Goal: Task Accomplishment & Management: Use online tool/utility

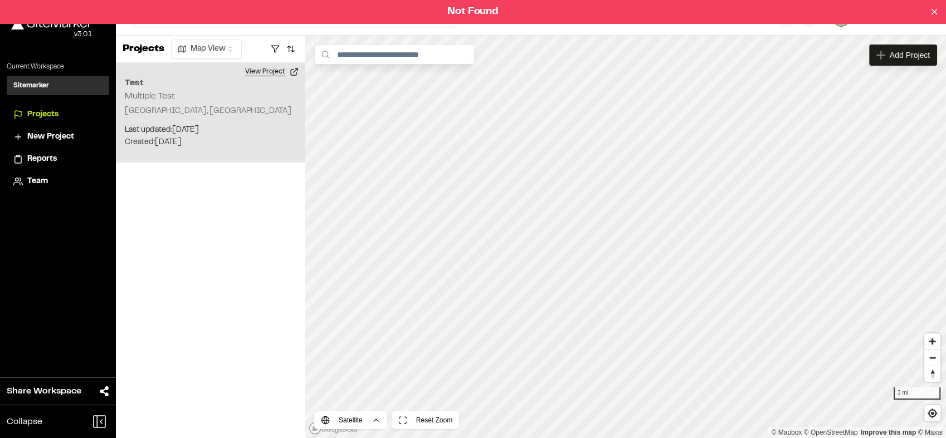
click at [272, 68] on button "View Project" at bounding box center [271, 72] width 67 height 18
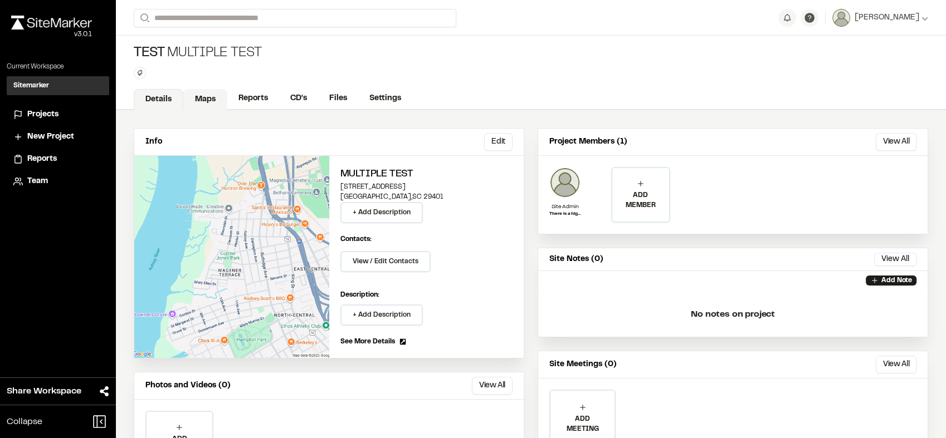
click at [198, 102] on link "Maps" at bounding box center [205, 99] width 44 height 21
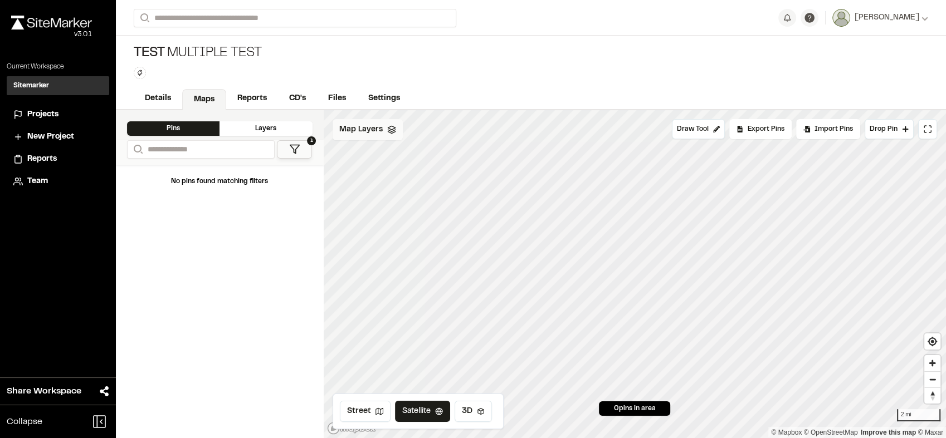
click at [384, 123] on div "Map Layers" at bounding box center [368, 129] width 70 height 21
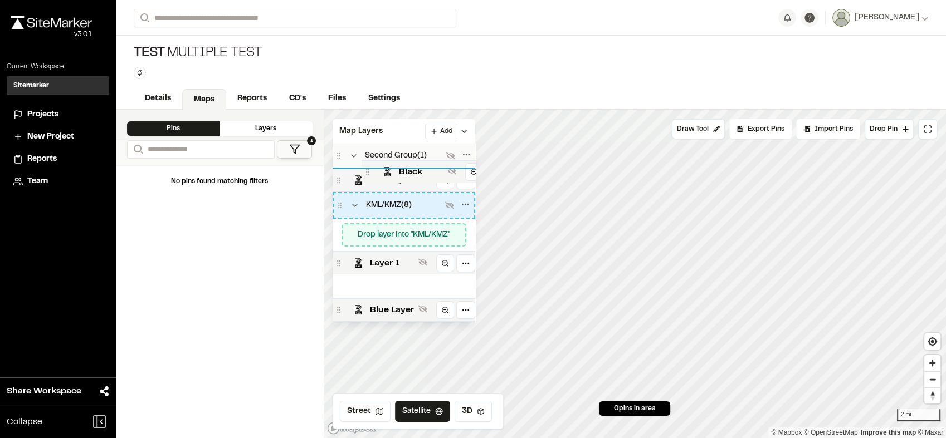
drag, startPoint x: 339, startPoint y: 252, endPoint x: 368, endPoint y: 174, distance: 83.2
click at [368, 174] on icon at bounding box center [368, 172] width 8 height 8
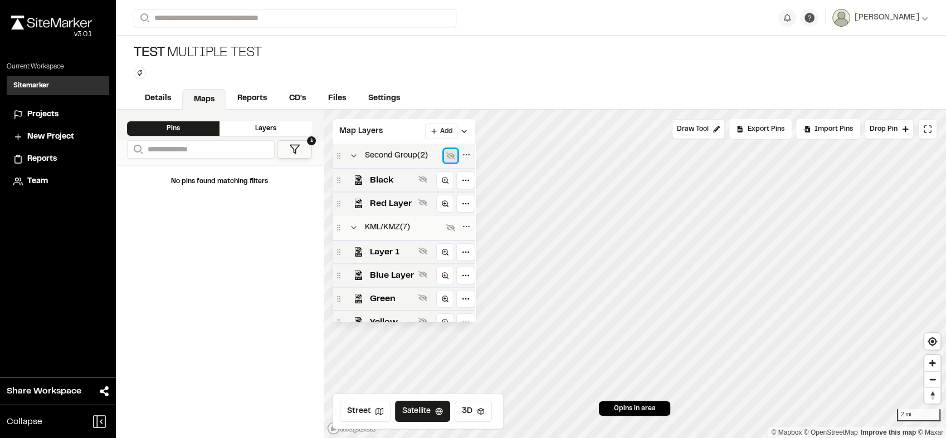
click at [447, 154] on icon at bounding box center [450, 156] width 9 height 7
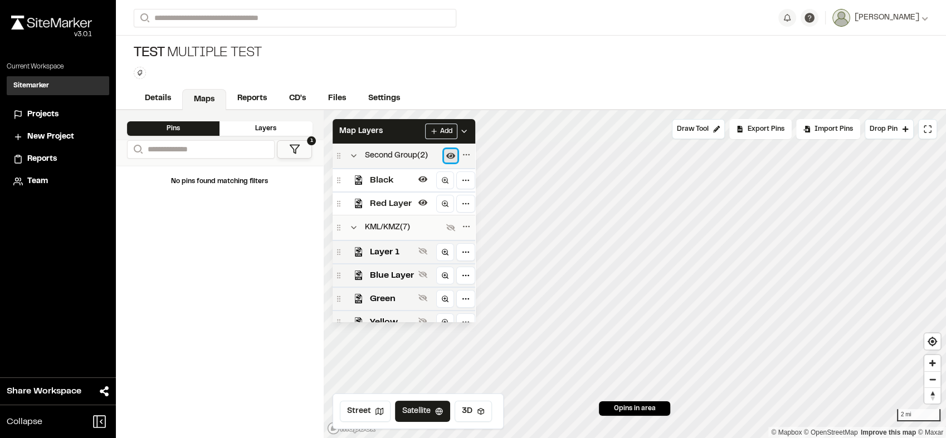
click at [447, 154] on icon at bounding box center [450, 156] width 9 height 6
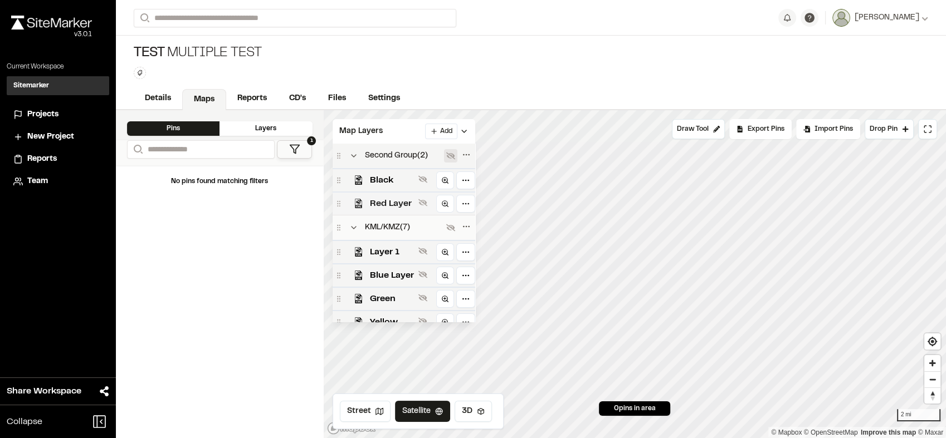
click at [397, 203] on span "Red Layer" at bounding box center [392, 203] width 44 height 13
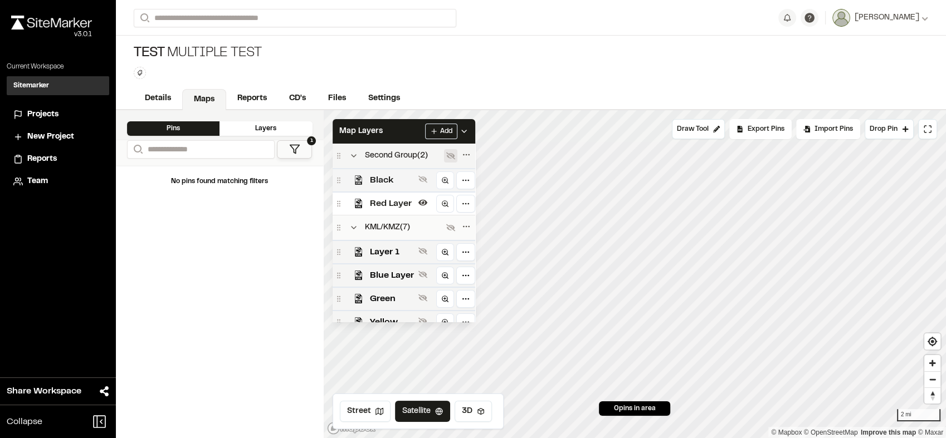
click at [398, 182] on span "Black" at bounding box center [392, 180] width 44 height 13
click at [412, 183] on span "Black" at bounding box center [392, 180] width 44 height 13
click at [412, 194] on div "Red Layer" at bounding box center [404, 203] width 143 height 23
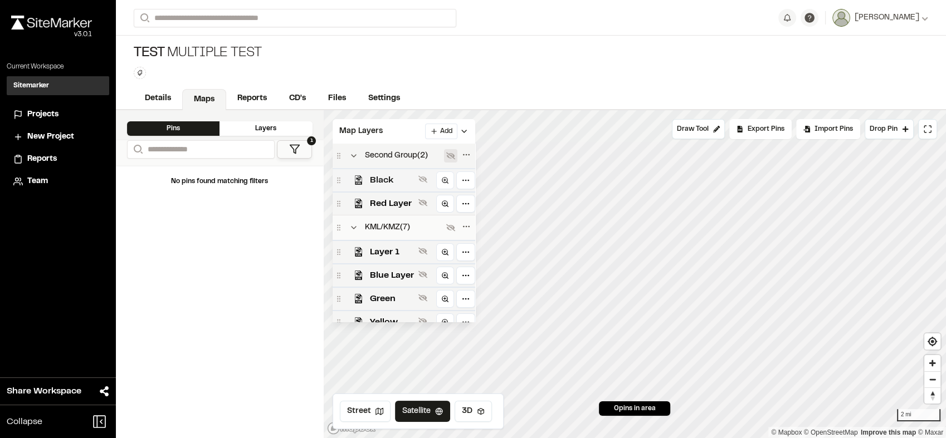
click at [395, 182] on span "Black" at bounding box center [392, 180] width 44 height 13
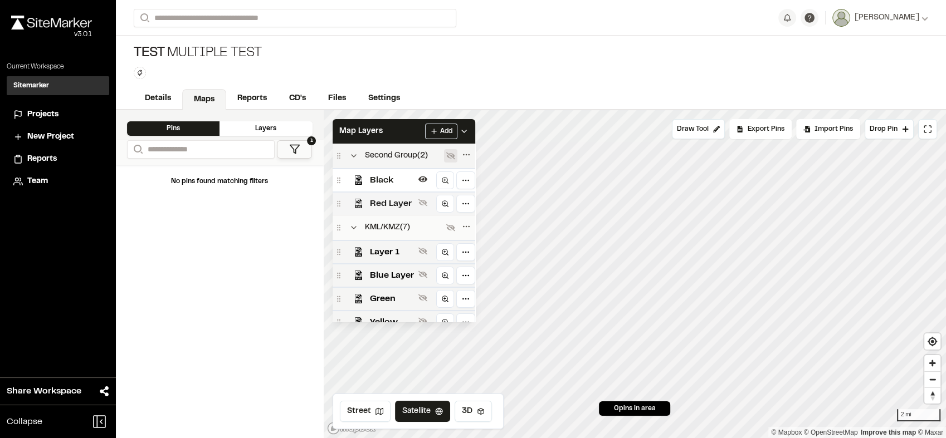
click at [393, 196] on div "Red Layer" at bounding box center [404, 203] width 143 height 23
click at [392, 193] on div "Red Layer" at bounding box center [404, 203] width 143 height 23
click at [444, 163] on div at bounding box center [458, 156] width 29 height 16
click at [450, 155] on icon at bounding box center [450, 156] width 9 height 6
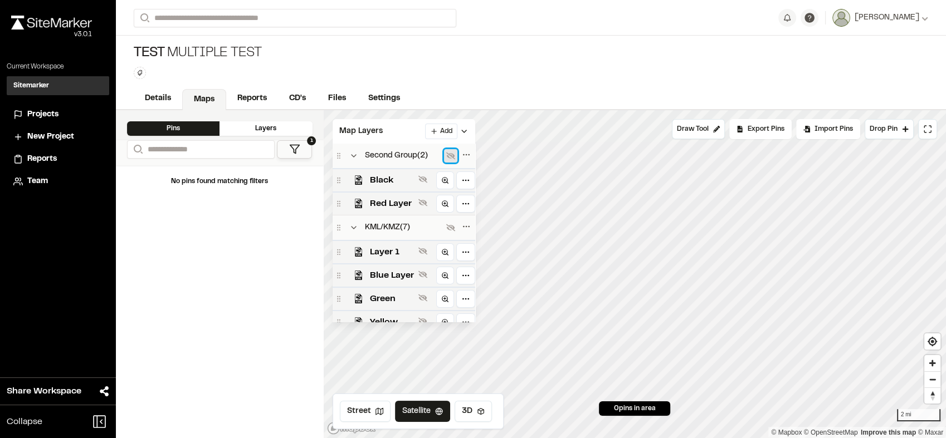
click at [450, 155] on icon at bounding box center [450, 156] width 9 height 7
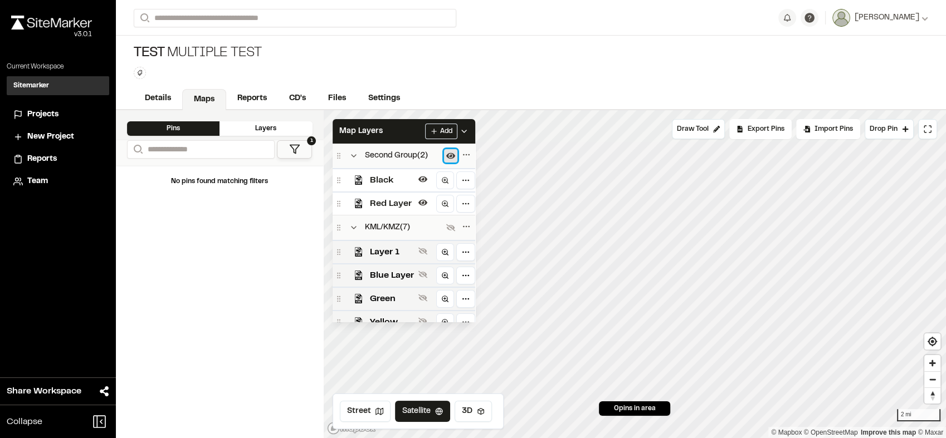
click at [450, 155] on icon at bounding box center [450, 156] width 9 height 6
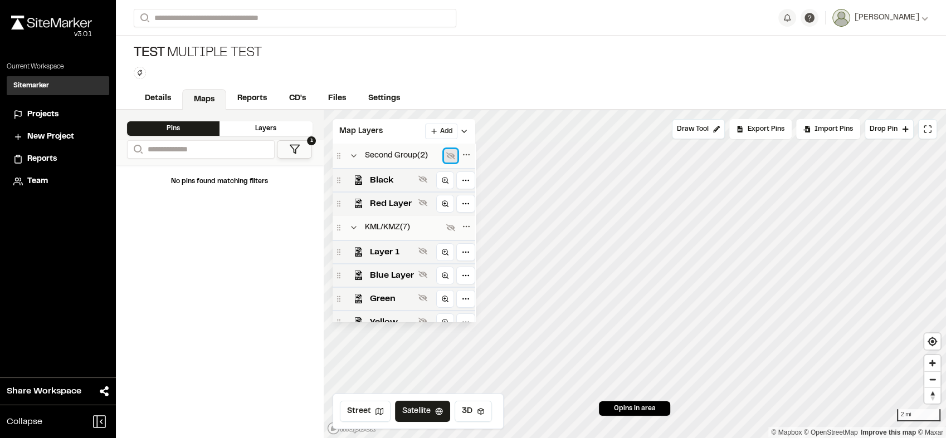
click at [450, 155] on icon at bounding box center [450, 156] width 9 height 7
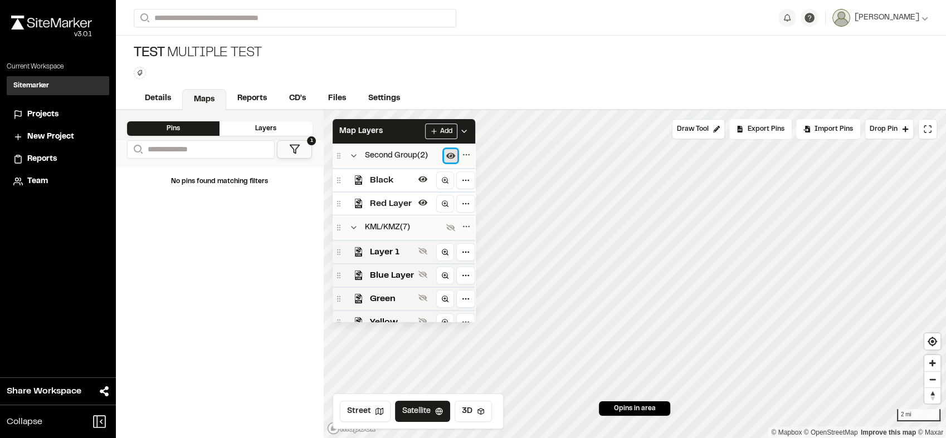
click at [450, 155] on icon at bounding box center [450, 156] width 9 height 6
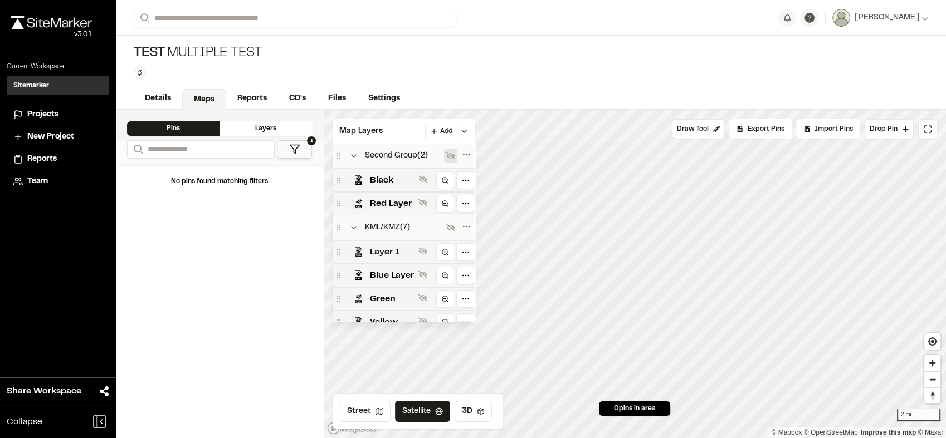
click at [398, 258] on span "Layer 1" at bounding box center [392, 252] width 44 height 13
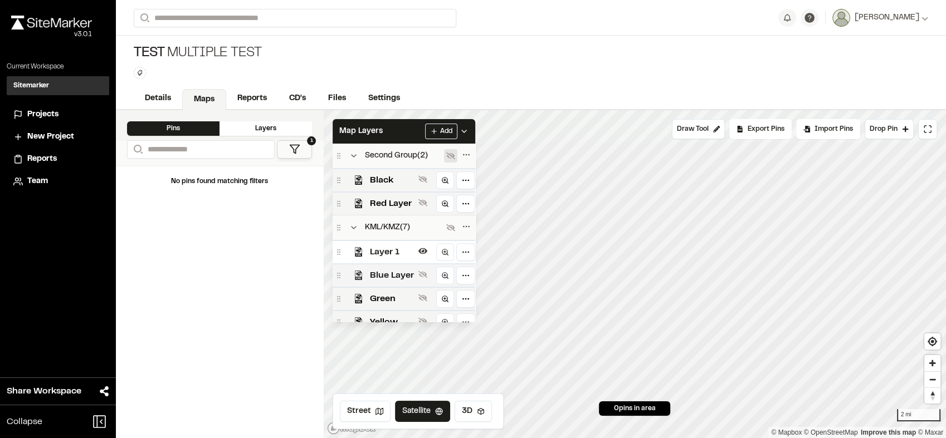
click at [398, 267] on div "Blue Layer" at bounding box center [404, 274] width 143 height 23
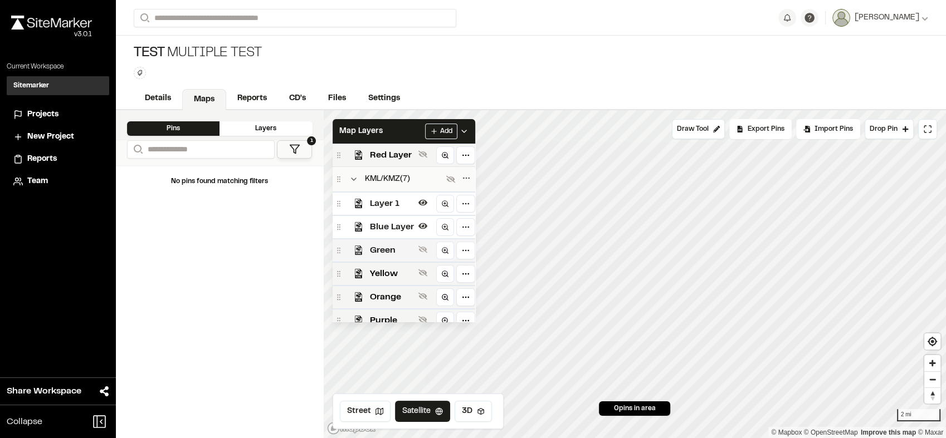
click at [400, 253] on span "Green" at bounding box center [392, 250] width 44 height 13
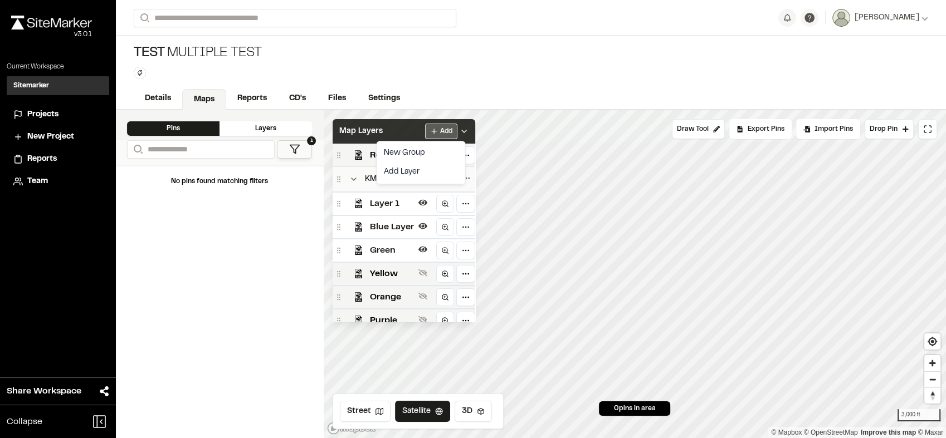
click at [437, 131] on html "**********" at bounding box center [473, 219] width 946 height 438
click at [400, 172] on link "Add Layer" at bounding box center [421, 172] width 84 height 19
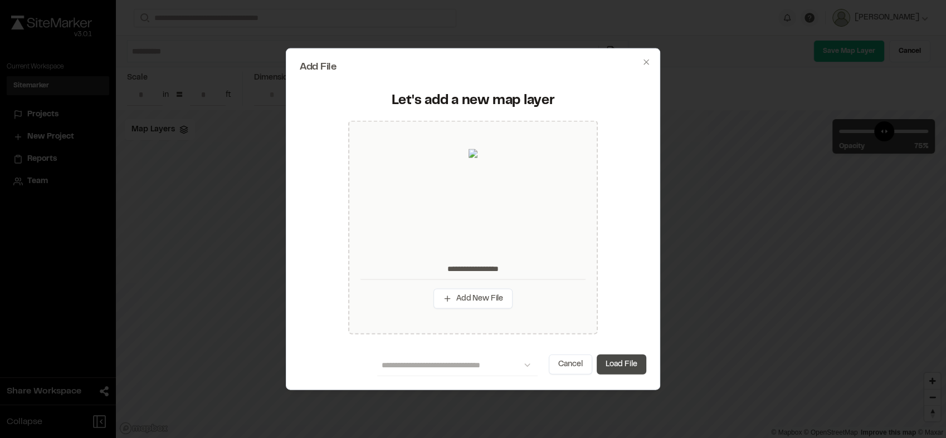
click at [614, 370] on button "Load File" at bounding box center [622, 365] width 50 height 20
type input "**********"
type input "****"
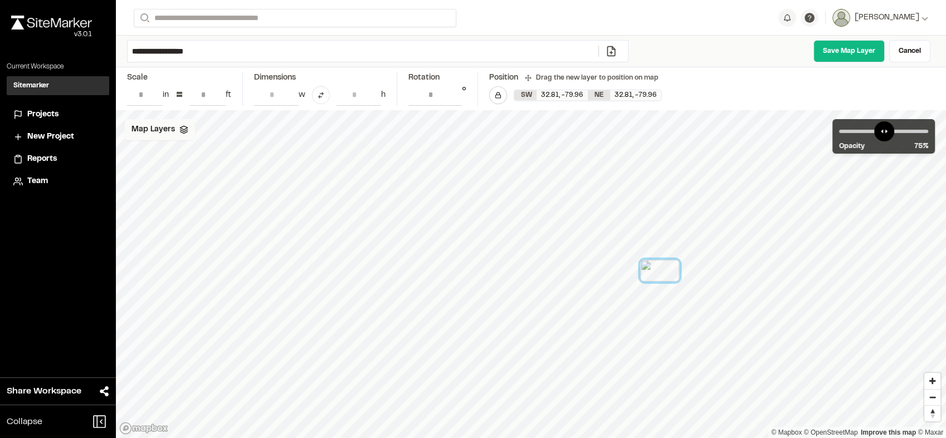
click at [170, 131] on span "Map Layers" at bounding box center [152, 130] width 43 height 12
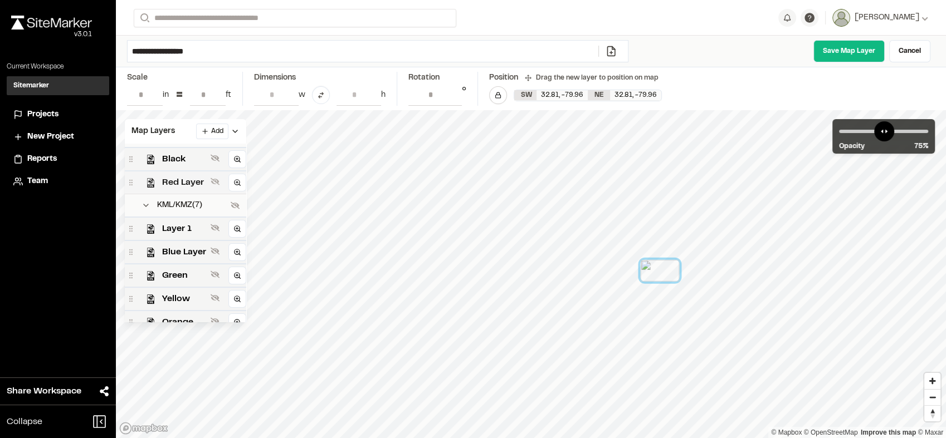
scroll to position [76, 0]
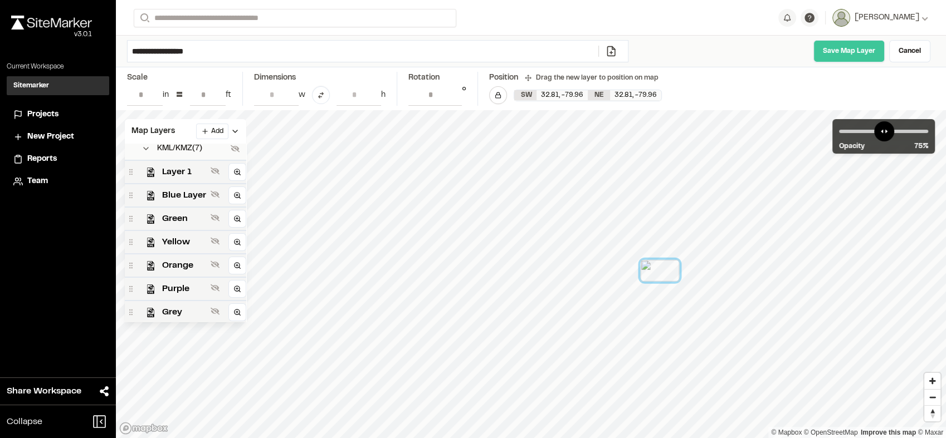
click at [853, 54] on link "Save Map Layer" at bounding box center [848, 51] width 71 height 22
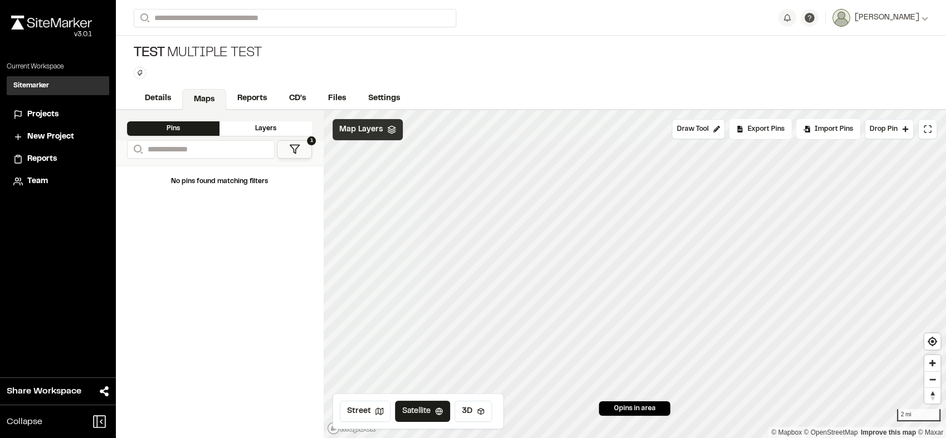
click at [390, 133] on polyline at bounding box center [391, 132] width 7 height 2
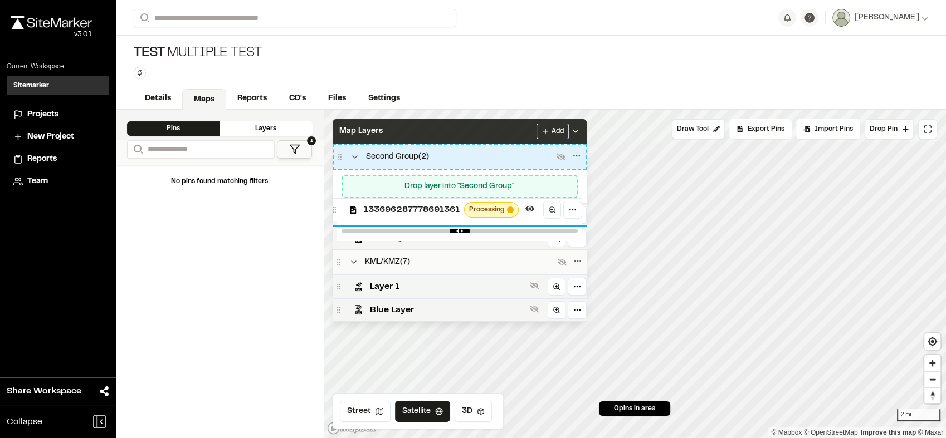
drag, startPoint x: 417, startPoint y: 286, endPoint x: 413, endPoint y: 209, distance: 77.0
click at [413, 209] on span "133696287778691361" at bounding box center [412, 209] width 96 height 13
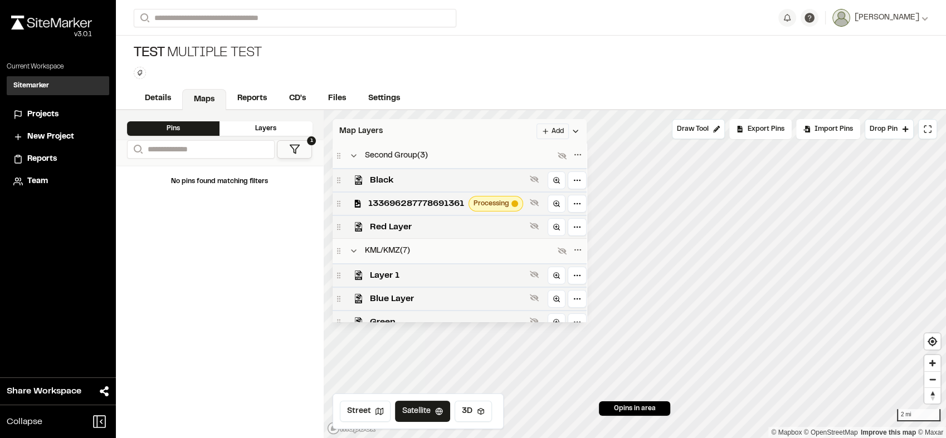
click at [446, 205] on span "133696287778691361" at bounding box center [416, 203] width 96 height 13
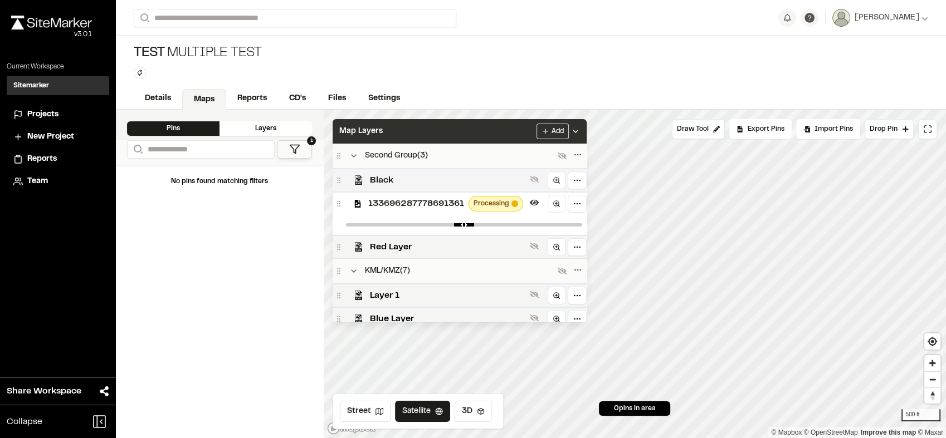
click at [472, 180] on span "Black" at bounding box center [447, 180] width 155 height 13
click at [465, 208] on div "133696287778691361 Processing" at bounding box center [460, 203] width 254 height 23
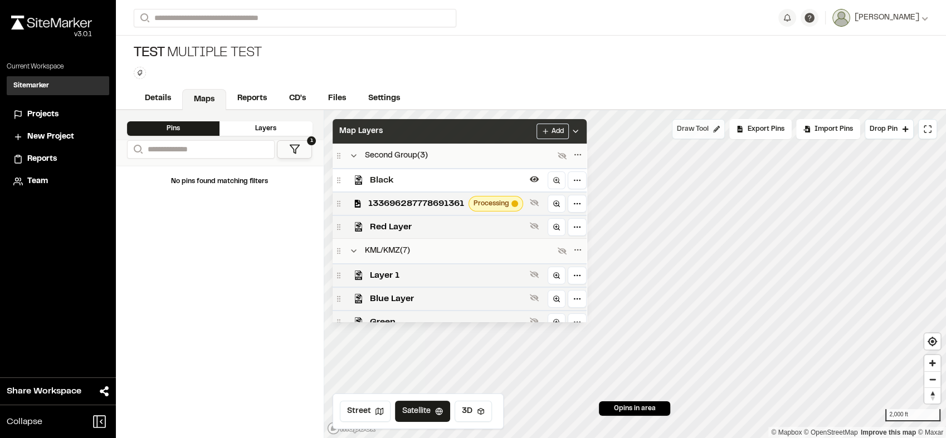
click at [696, 134] on div "Click to Drop Pin 0 pins in area Draw Tool Export Pins Available Datums Default…" at bounding box center [635, 274] width 623 height 328
click at [463, 178] on span "Black" at bounding box center [447, 180] width 155 height 13
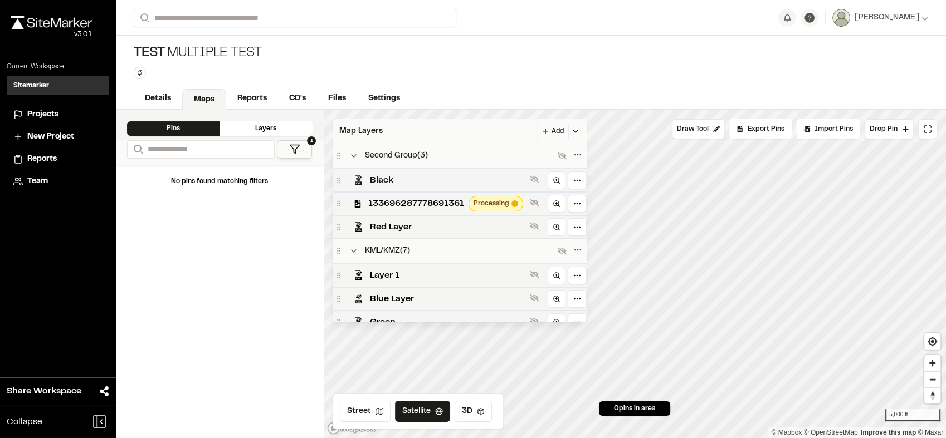
click at [463, 178] on span "Black" at bounding box center [447, 180] width 155 height 13
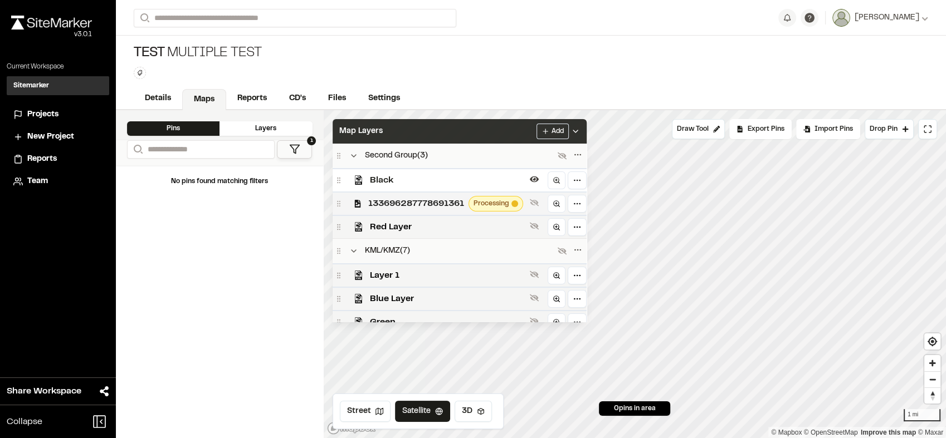
click at [437, 202] on span "133696287778691361" at bounding box center [416, 203] width 96 height 13
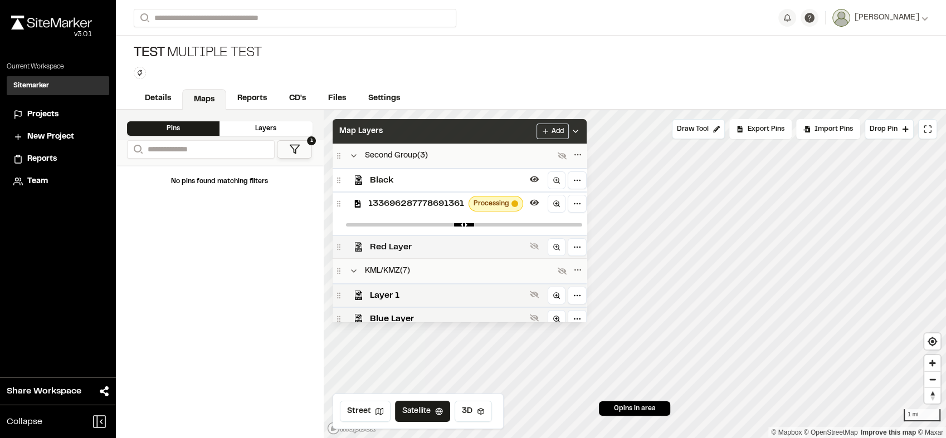
click at [444, 247] on span "Red Layer" at bounding box center [447, 247] width 155 height 13
click at [444, 207] on span "133696287778691361" at bounding box center [416, 203] width 96 height 13
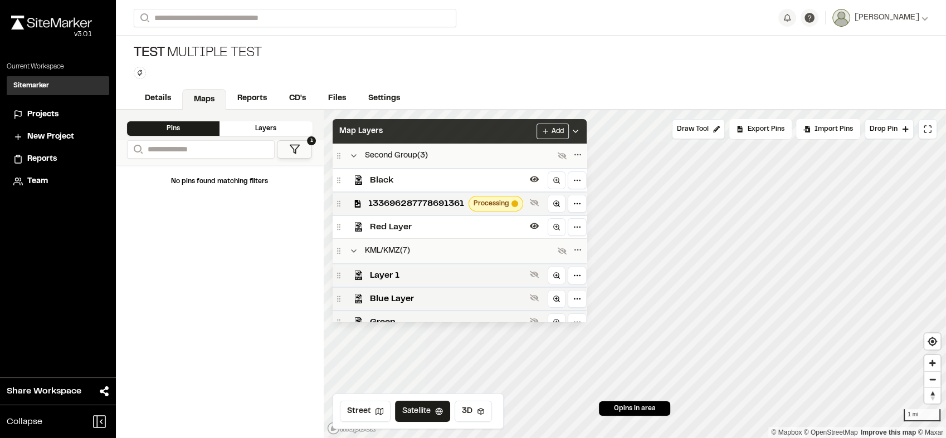
click at [439, 229] on span "Red Layer" at bounding box center [447, 227] width 155 height 13
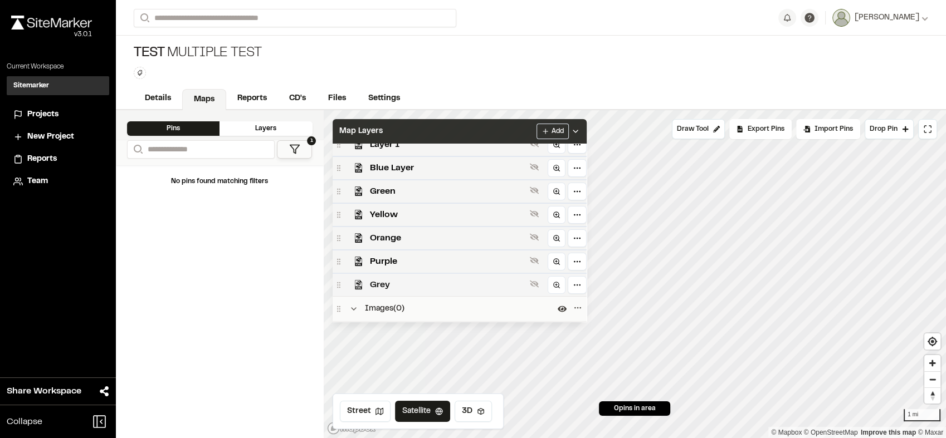
click at [411, 284] on span "Grey" at bounding box center [447, 285] width 155 height 13
click at [418, 263] on span "Purple" at bounding box center [447, 261] width 155 height 13
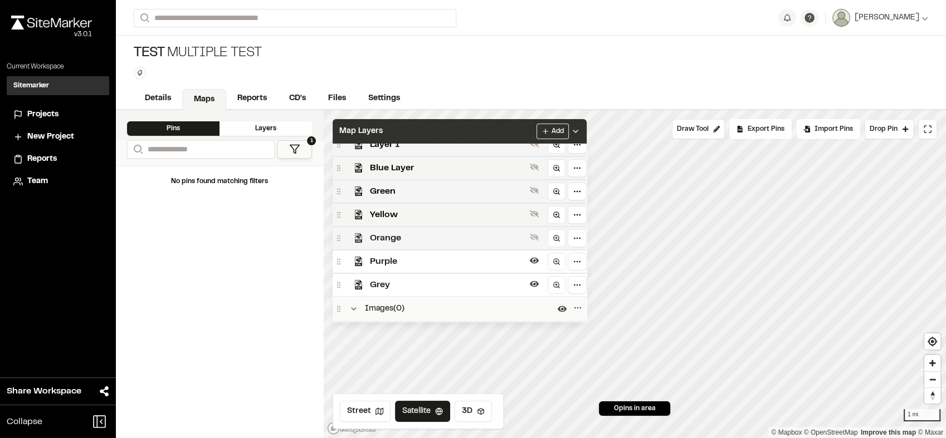
click at [424, 244] on div "Orange" at bounding box center [460, 237] width 254 height 23
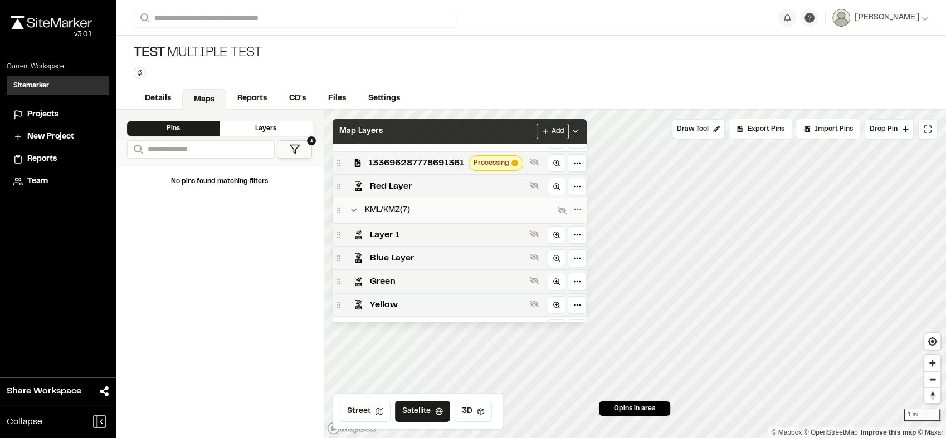
scroll to position [31, 0]
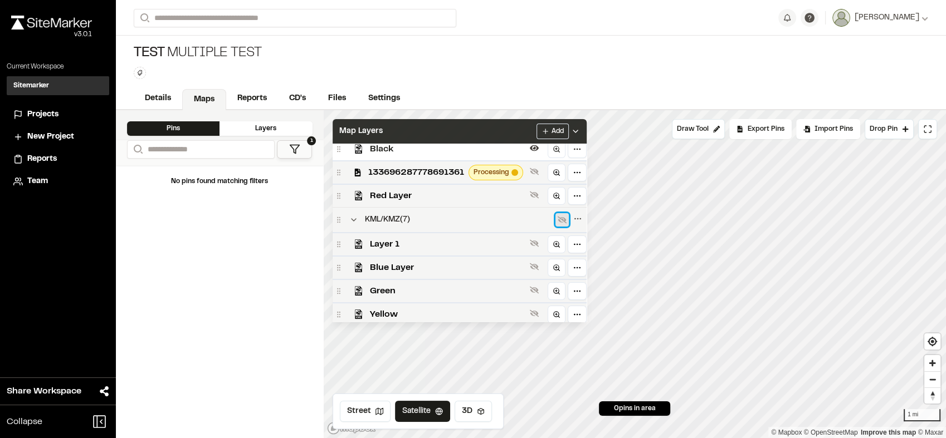
click at [561, 220] on icon at bounding box center [562, 220] width 9 height 7
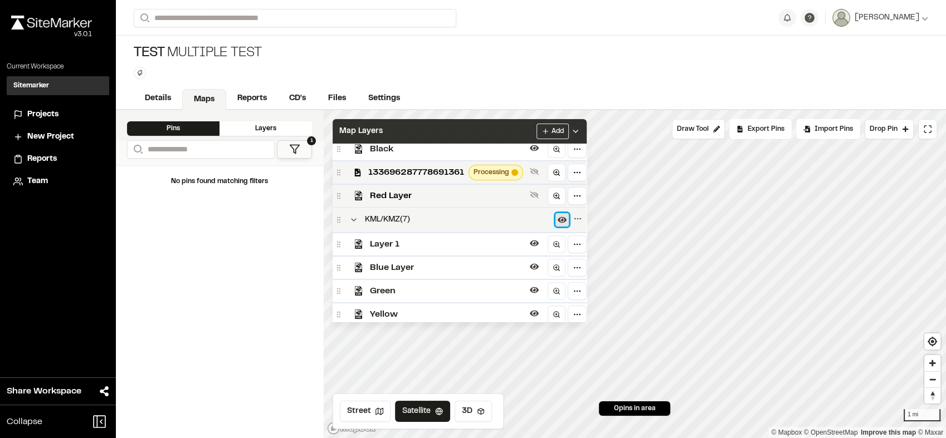
click at [557, 223] on button at bounding box center [561, 219] width 13 height 13
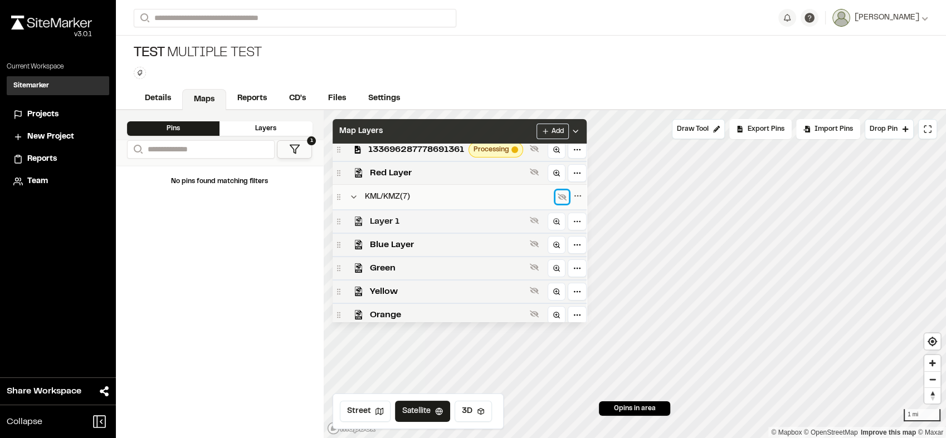
scroll to position [54, 0]
click at [560, 195] on icon at bounding box center [562, 197] width 9 height 9
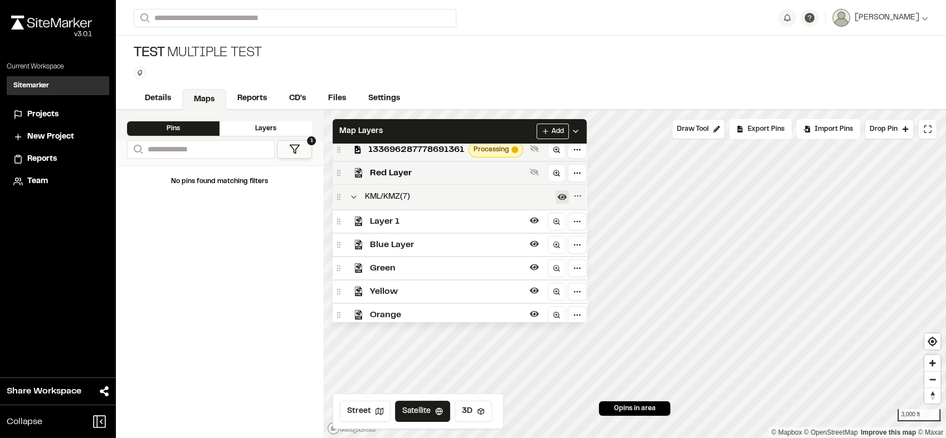
scroll to position [0, 0]
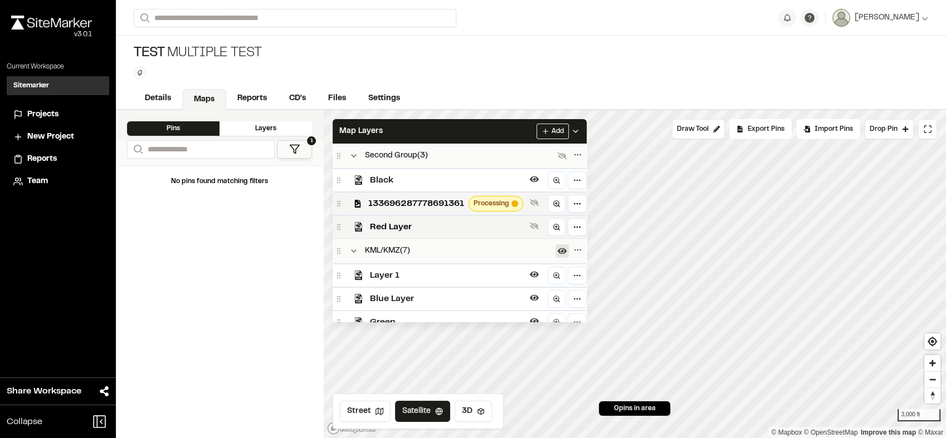
click at [510, 177] on span "Black" at bounding box center [447, 180] width 155 height 13
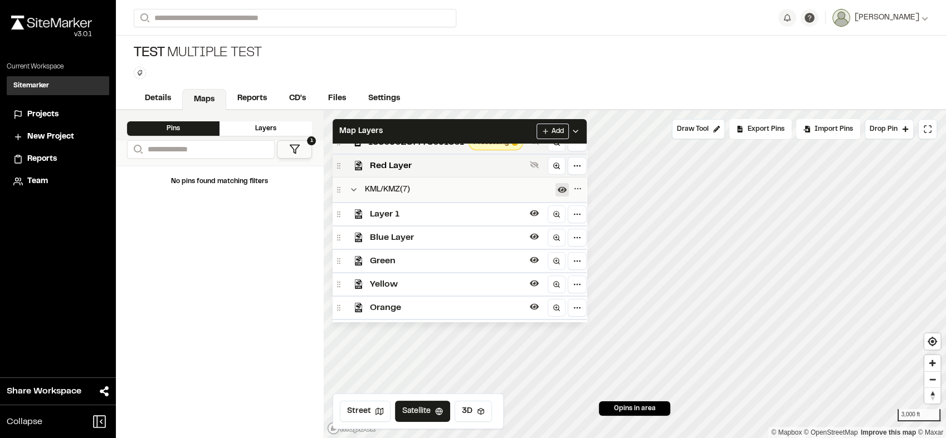
scroll to position [59, 0]
click at [535, 188] on div "KML/KMZ ( 7 )" at bounding box center [445, 191] width 221 height 13
click at [558, 195] on icon at bounding box center [562, 192] width 9 height 9
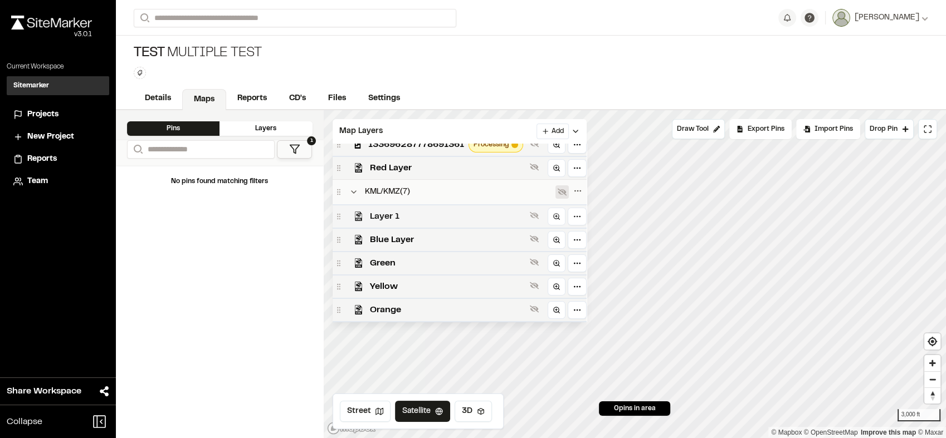
click at [473, 217] on span "Layer 1" at bounding box center [447, 216] width 155 height 13
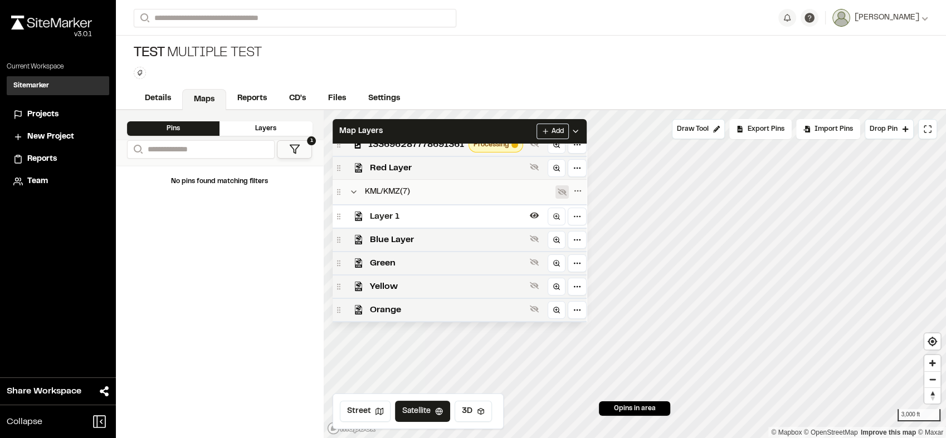
click at [490, 215] on span "Layer 1" at bounding box center [447, 216] width 155 height 13
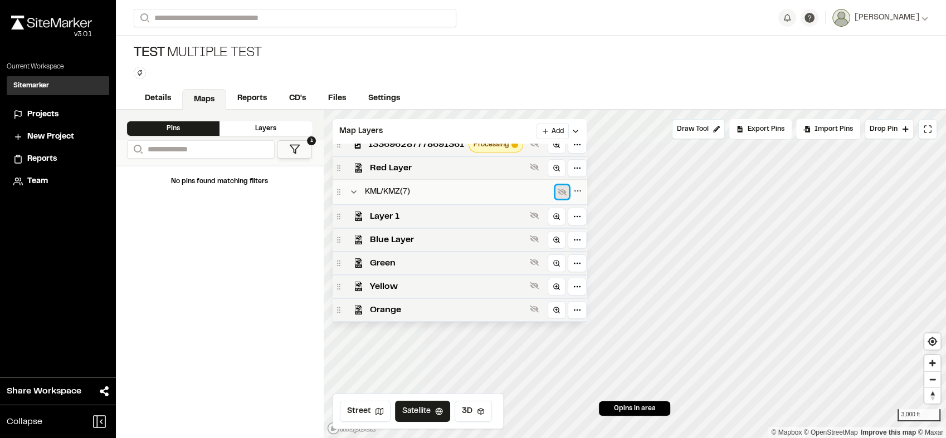
click at [561, 188] on button at bounding box center [561, 191] width 13 height 13
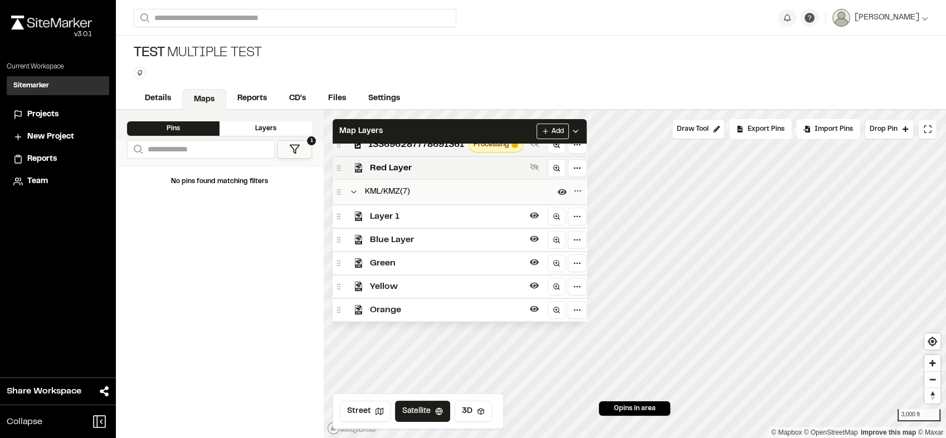
click at [457, 214] on span "Layer 1" at bounding box center [447, 216] width 155 height 13
click at [536, 189] on div "KML/KMZ ( 7 )" at bounding box center [445, 191] width 221 height 13
click at [566, 192] on icon at bounding box center [562, 192] width 9 height 9
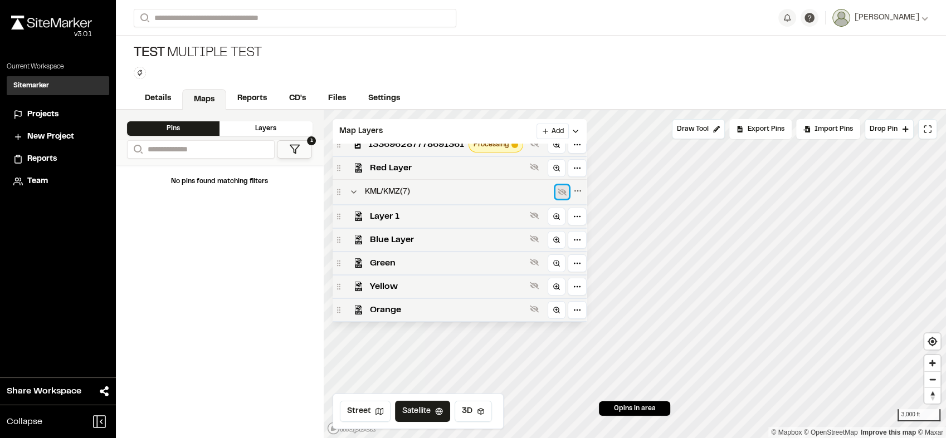
click at [566, 192] on icon at bounding box center [562, 192] width 9 height 9
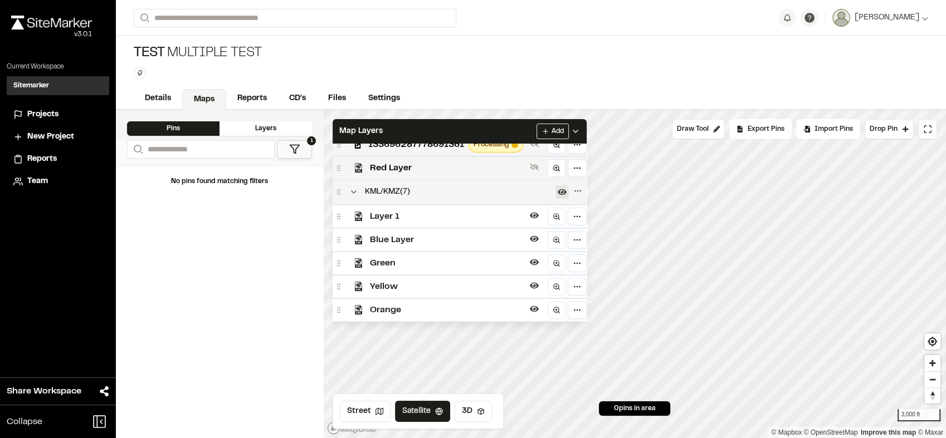
click at [509, 221] on span "Layer 1" at bounding box center [447, 216] width 155 height 13
click at [559, 196] on icon at bounding box center [562, 192] width 9 height 9
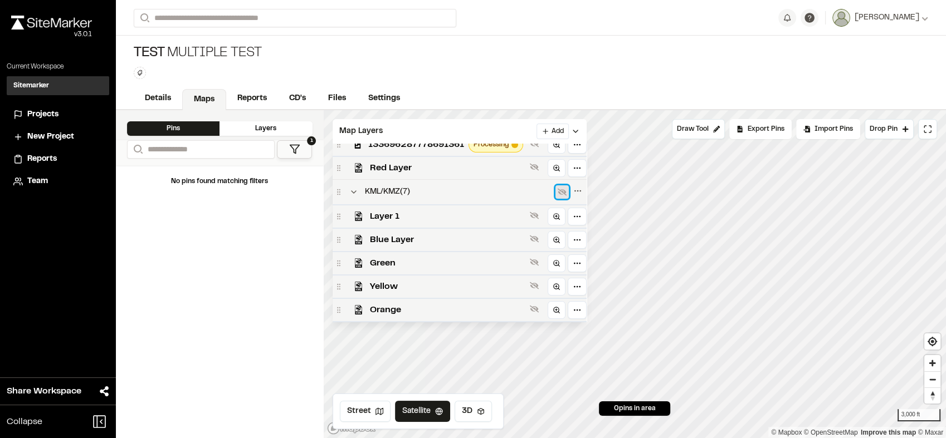
click at [559, 196] on icon at bounding box center [562, 192] width 9 height 9
